Goal: Task Accomplishment & Management: Use online tool/utility

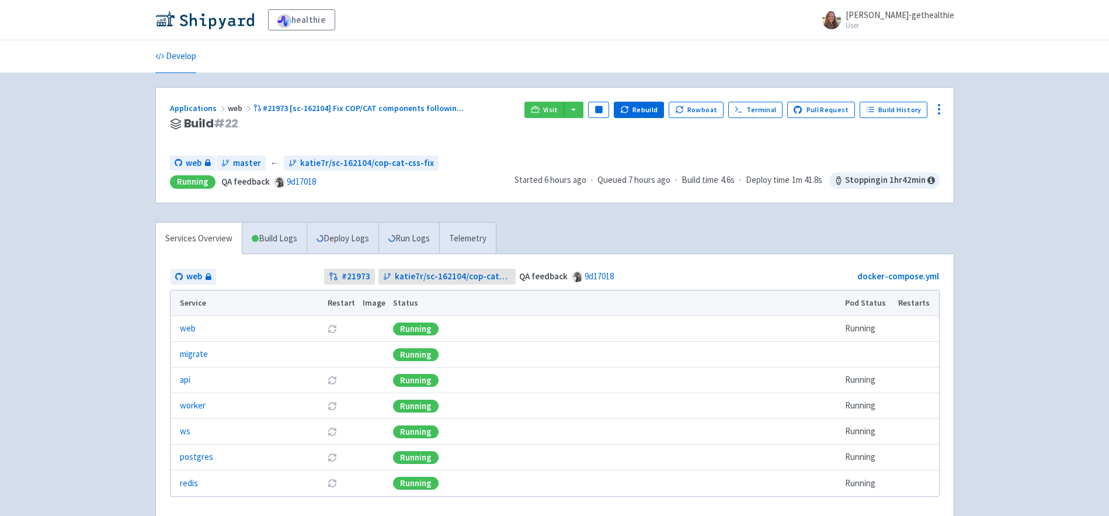
click at [471, 131] on div "Applications web #21973 [sc-162104] Fix COP/CAT components followin ... Build #…" at bounding box center [343, 124] width 346 height 44
click at [556, 107] on span "Visit" at bounding box center [550, 109] width 15 height 9
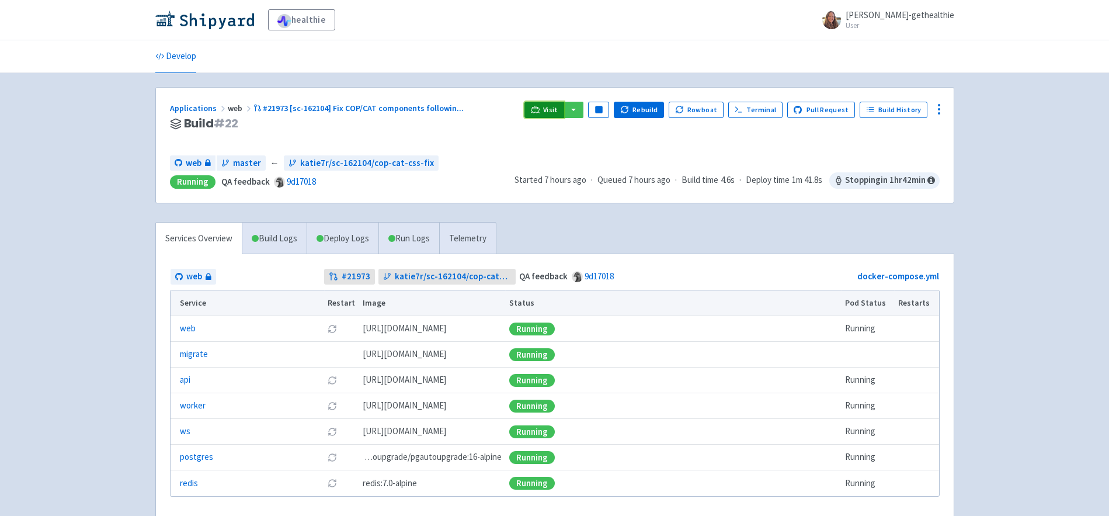
click at [554, 112] on span "Visit" at bounding box center [550, 109] width 15 height 9
click at [550, 105] on link "Visit" at bounding box center [544, 110] width 40 height 16
click at [556, 110] on span "Visit" at bounding box center [550, 109] width 15 height 9
